Goal: Task Accomplishment & Management: Manage account settings

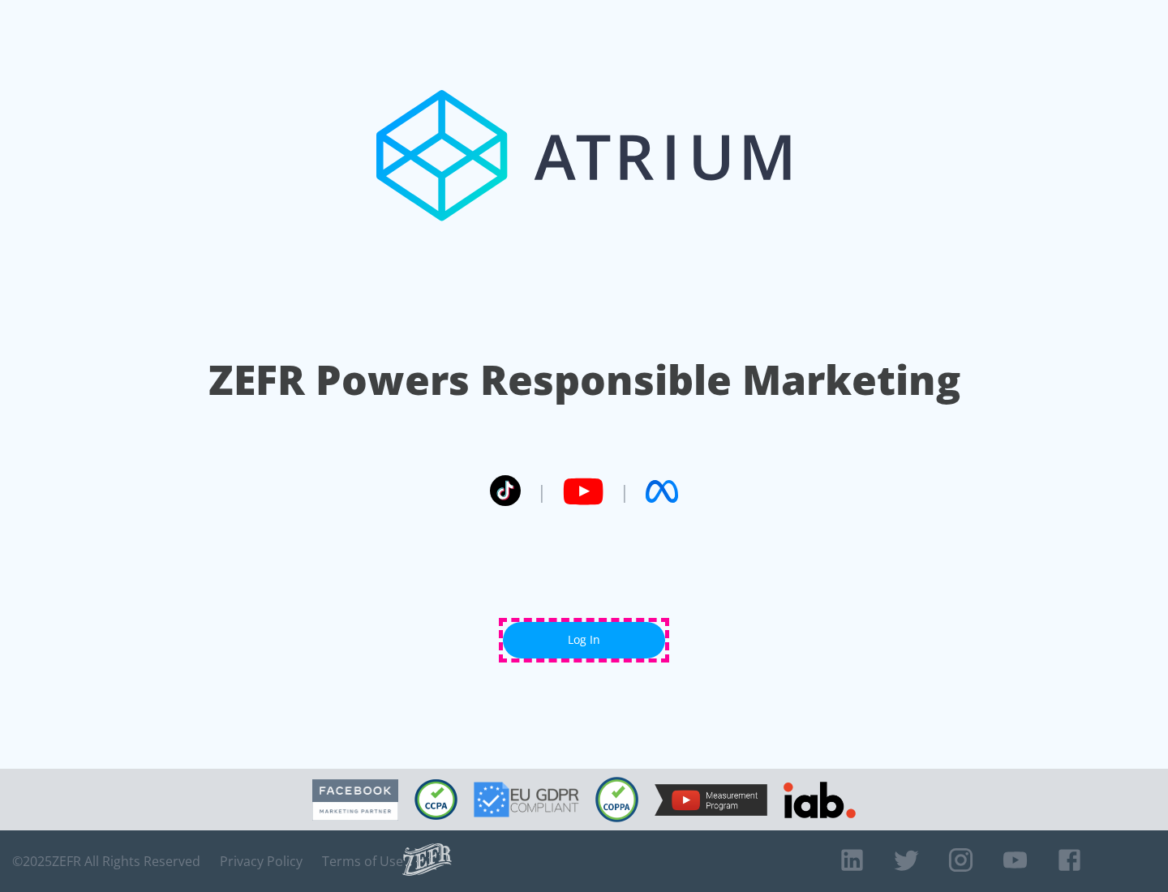
click at [584, 640] on link "Log In" at bounding box center [584, 640] width 162 height 37
